Goal: Information Seeking & Learning: Find specific page/section

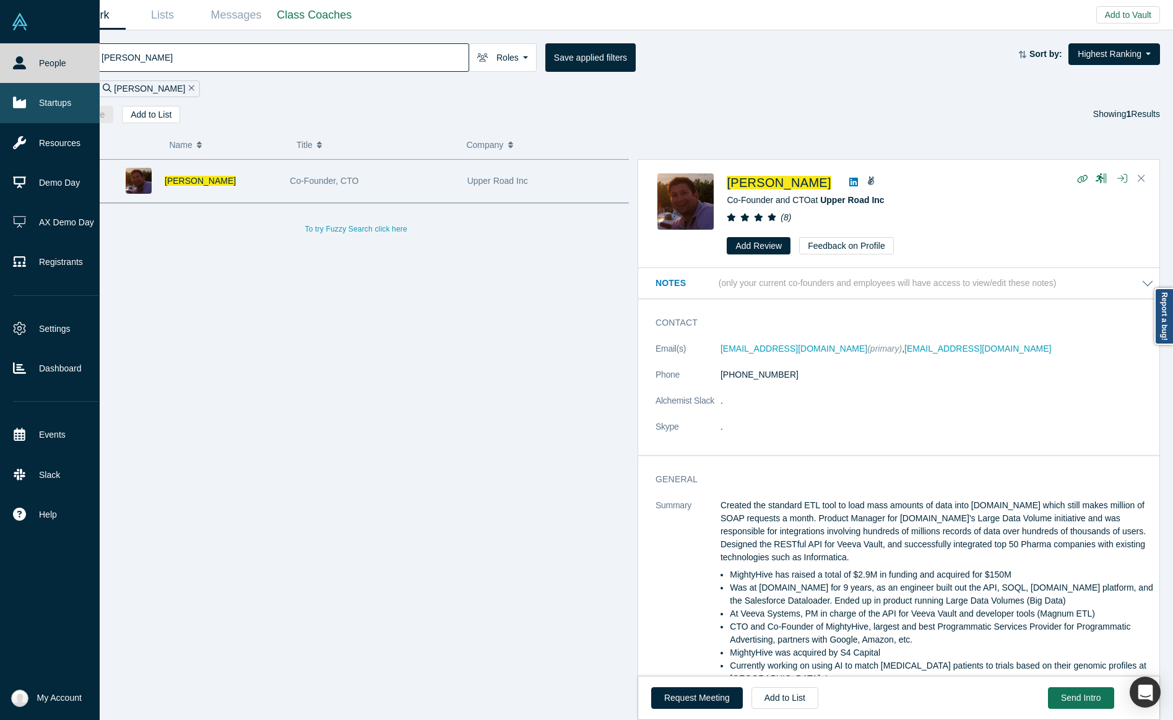
click at [41, 116] on link "Startups" at bounding box center [55, 103] width 111 height 40
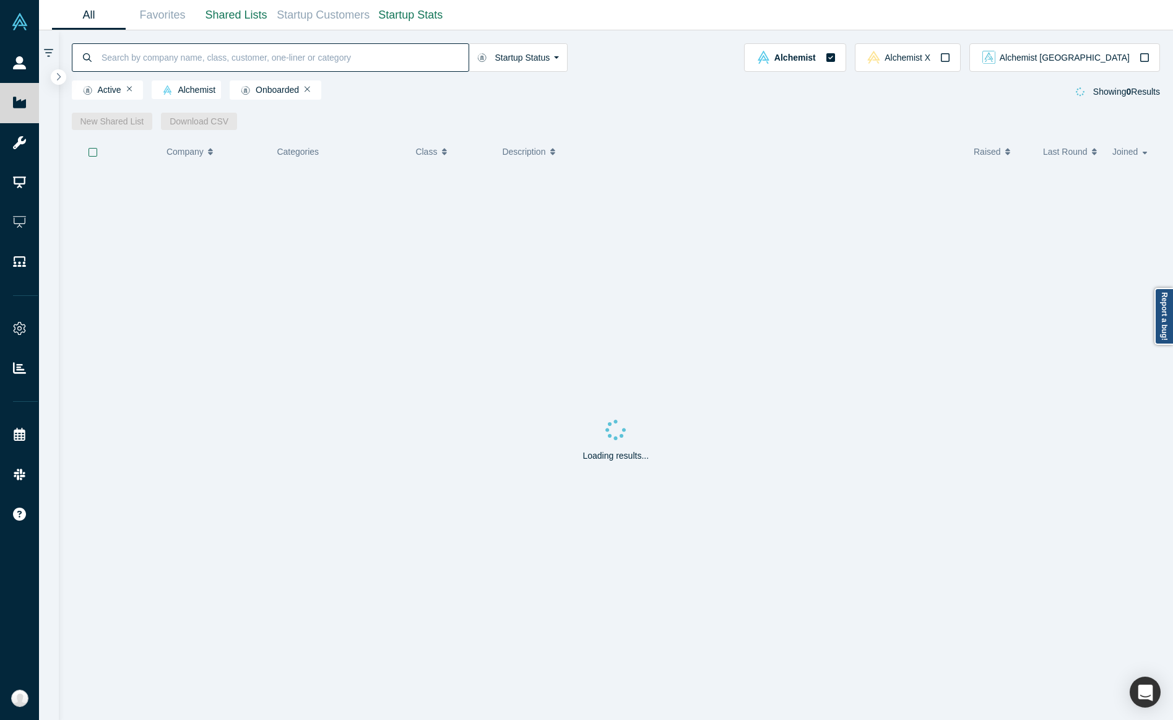
click at [158, 59] on input at bounding box center [284, 57] width 368 height 29
type input "rightnow"
